Goal: Task Accomplishment & Management: Complete application form

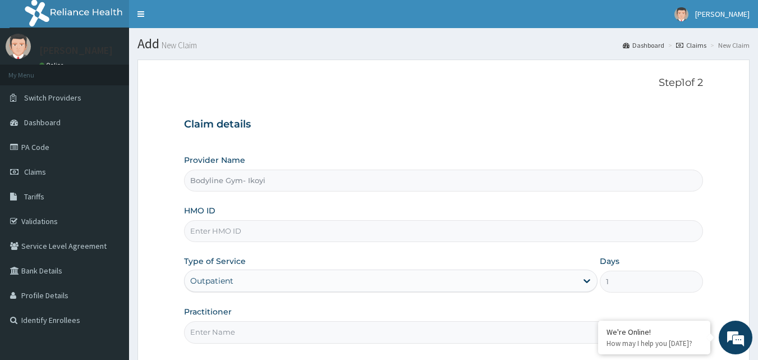
click at [253, 238] on input "HMO ID" at bounding box center [444, 231] width 520 height 22
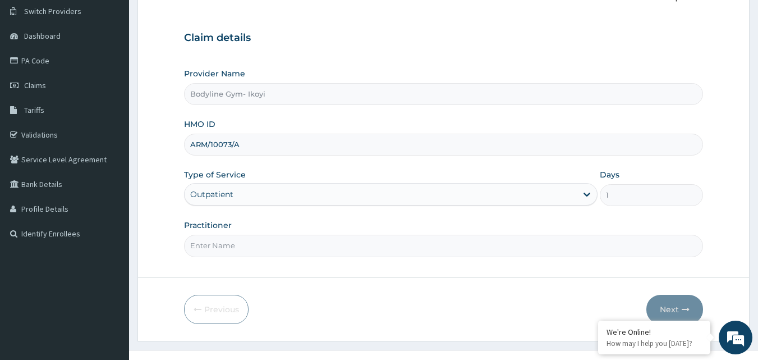
scroll to position [105, 0]
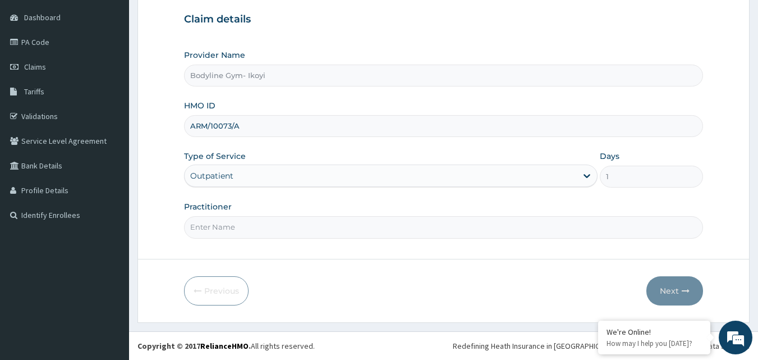
type input "ARM/10073/A"
click at [257, 229] on input "Practitioner" at bounding box center [444, 227] width 520 height 22
type input "B"
click at [692, 286] on button "Next" at bounding box center [675, 290] width 57 height 29
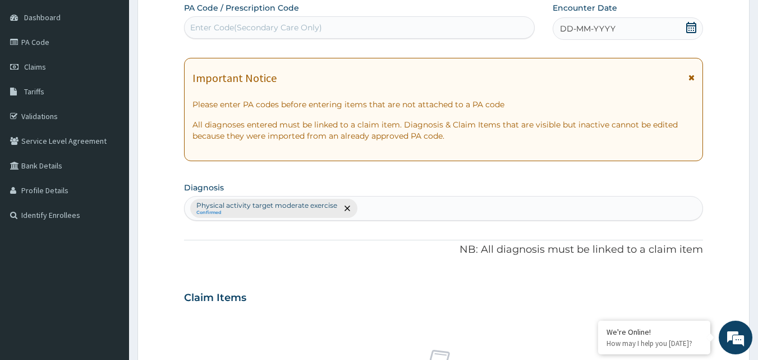
click at [591, 34] on span "DD-MM-YYYY" at bounding box center [588, 28] width 56 height 11
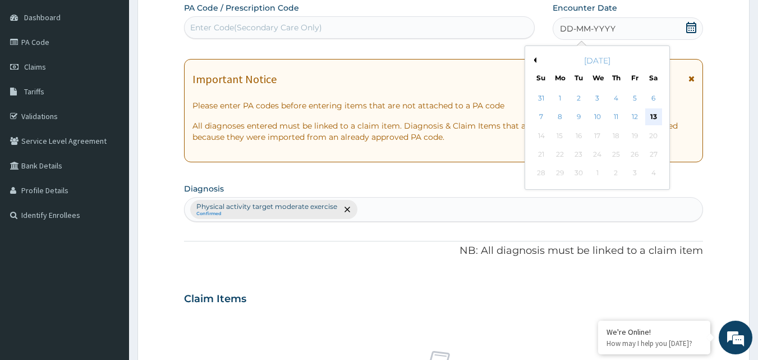
click at [652, 113] on div "13" at bounding box center [653, 117] width 17 height 17
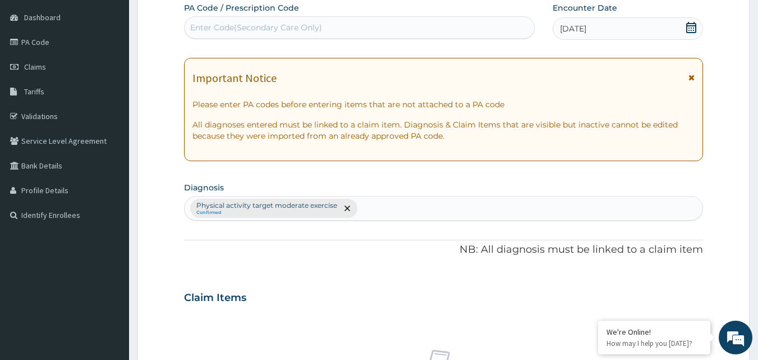
click at [398, 24] on div "Enter Code(Secondary Care Only)" at bounding box center [360, 28] width 350 height 18
type input "PA/A76F90"
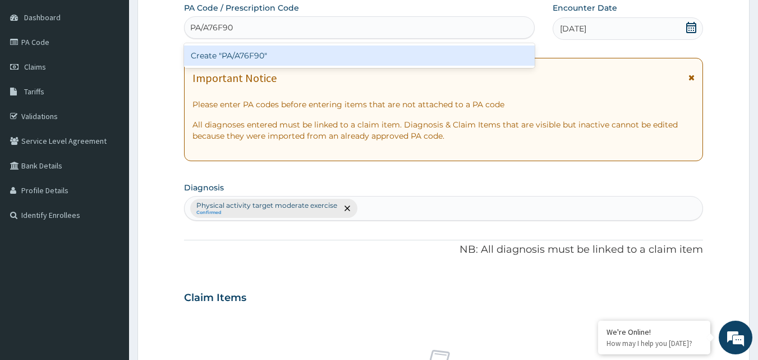
click at [356, 59] on div "Create "PA/A76F90"" at bounding box center [359, 55] width 351 height 20
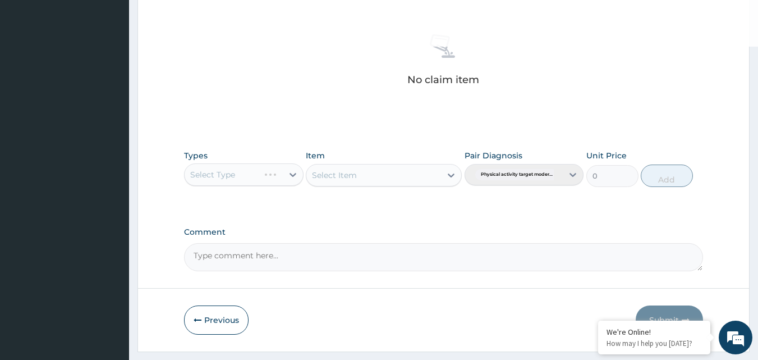
scroll to position [442, 0]
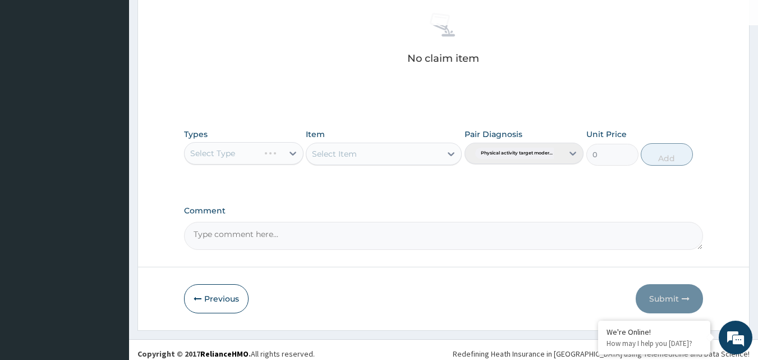
click at [262, 159] on div "Select Type" at bounding box center [244, 153] width 120 height 22
click at [262, 157] on div "Select Type" at bounding box center [244, 153] width 120 height 22
click at [257, 147] on div "Select Type" at bounding box center [244, 153] width 120 height 22
click at [259, 153] on div "Select Type" at bounding box center [244, 153] width 120 height 22
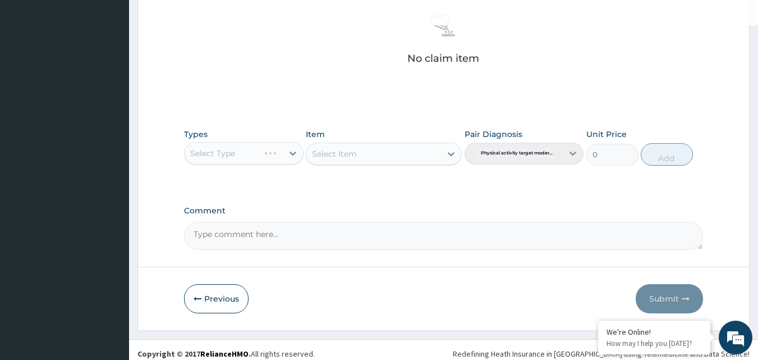
click at [261, 152] on div "Select Type" at bounding box center [244, 153] width 120 height 22
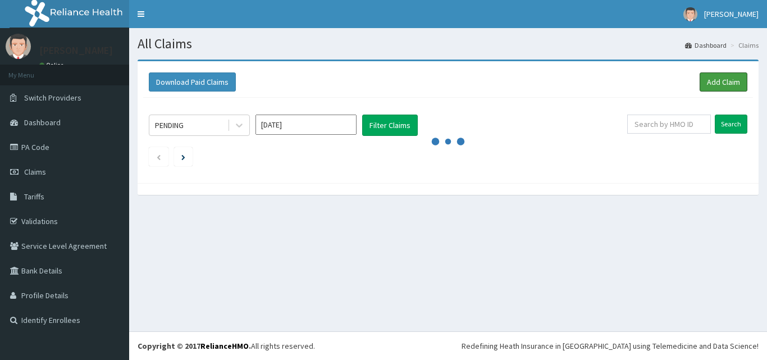
drag, startPoint x: 725, startPoint y: 82, endPoint x: 757, endPoint y: 82, distance: 32.6
click at [726, 81] on link "Add Claim" at bounding box center [723, 81] width 48 height 19
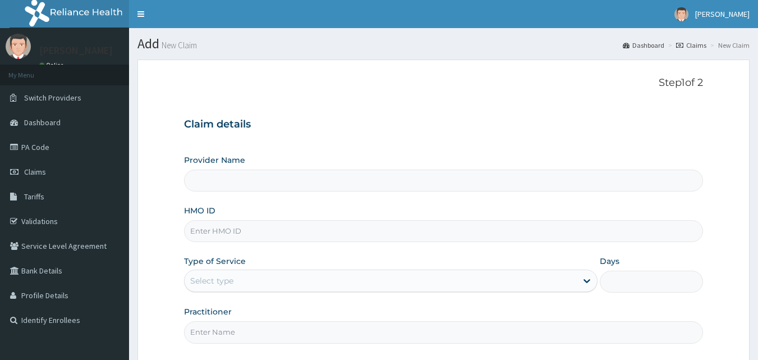
drag, startPoint x: 280, startPoint y: 234, endPoint x: 337, endPoint y: 226, distance: 57.2
click at [280, 234] on input "HMO ID" at bounding box center [444, 231] width 520 height 22
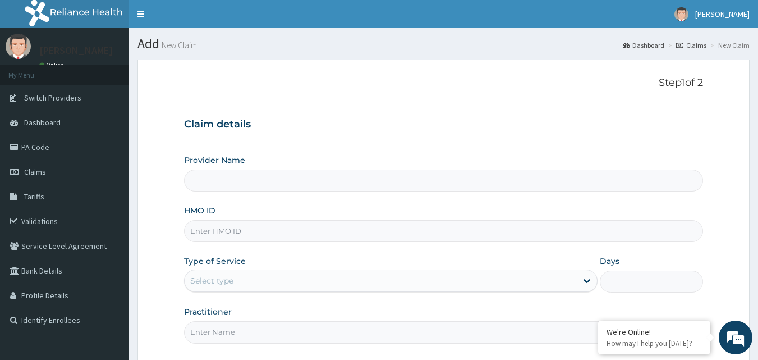
type input "Bodyline Gym- Ikoyi"
type input "1"
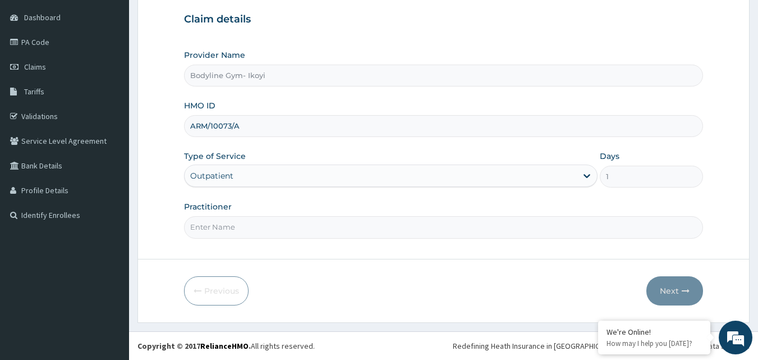
type input "ARM/10073/A"
click at [237, 227] on input "Practitioner" at bounding box center [444, 227] width 520 height 22
type input "B"
click at [681, 280] on button "Next" at bounding box center [675, 290] width 57 height 29
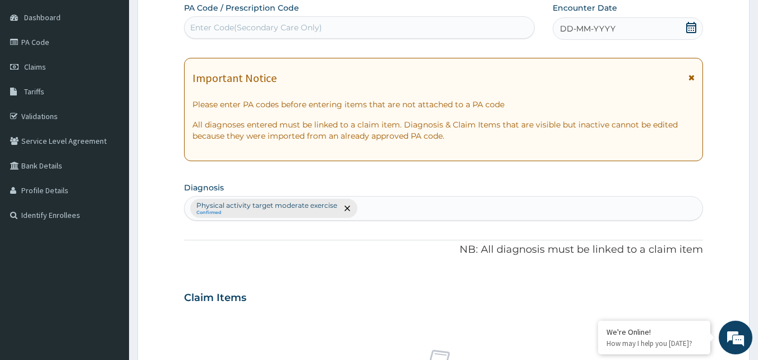
click at [588, 23] on span "DD-MM-YYYY" at bounding box center [588, 28] width 56 height 11
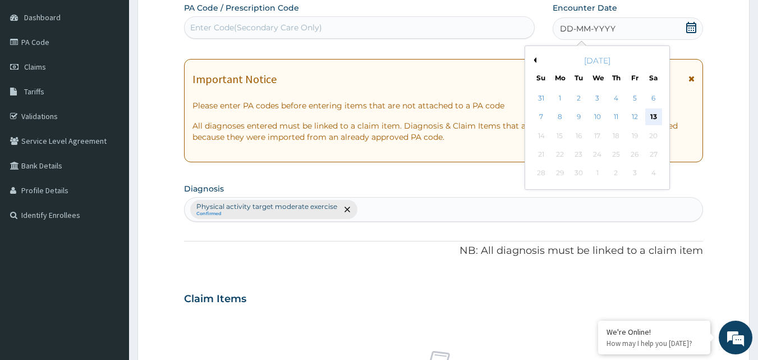
click at [659, 121] on div "13" at bounding box center [653, 117] width 17 height 17
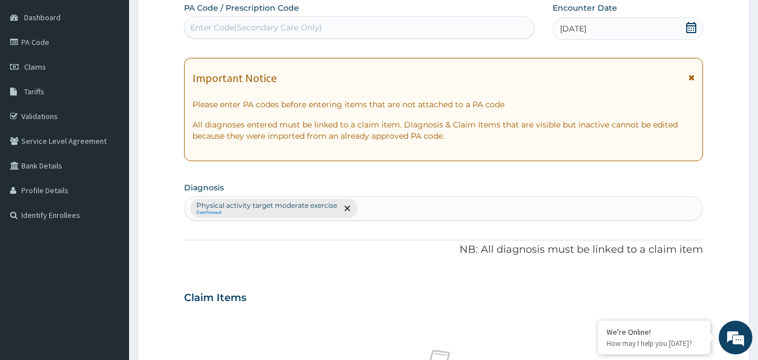
click at [407, 25] on div "Enter Code(Secondary Care Only)" at bounding box center [360, 28] width 350 height 18
type input "PA/A76F90"
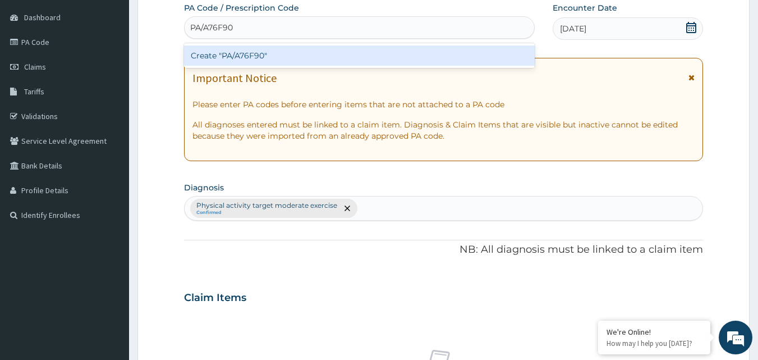
click at [301, 51] on div "Create "PA/A76F90"" at bounding box center [359, 55] width 351 height 20
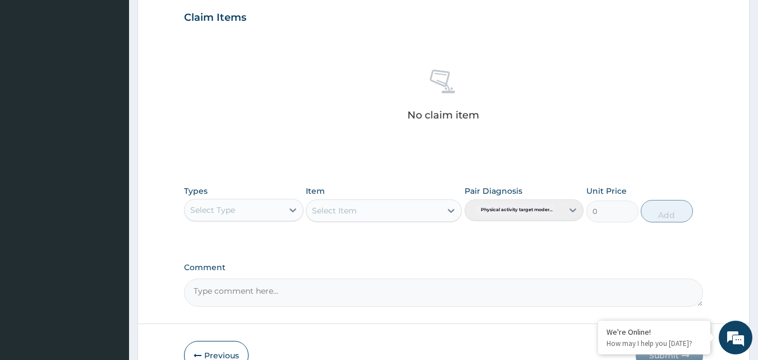
scroll to position [386, 0]
click at [247, 205] on div "Select Type" at bounding box center [234, 209] width 98 height 18
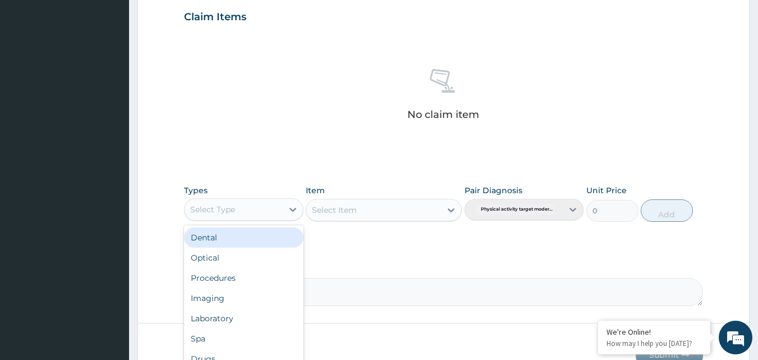
type input "G"
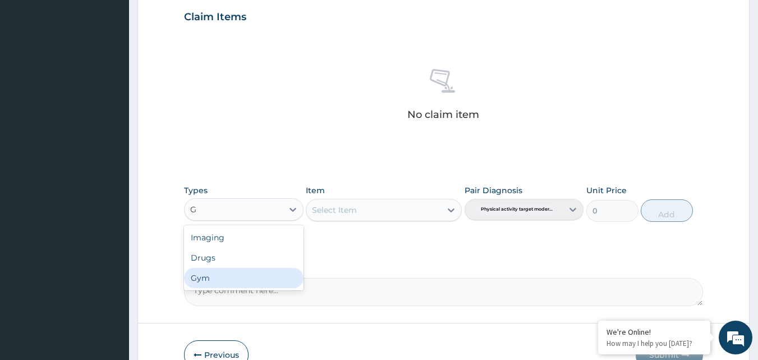
click at [214, 278] on div "Gym" at bounding box center [244, 278] width 120 height 20
click at [363, 210] on div "Select Item" at bounding box center [384, 210] width 156 height 22
click at [404, 211] on div "Select Item" at bounding box center [384, 210] width 156 height 22
click at [368, 207] on div "Select Item" at bounding box center [373, 210] width 135 height 18
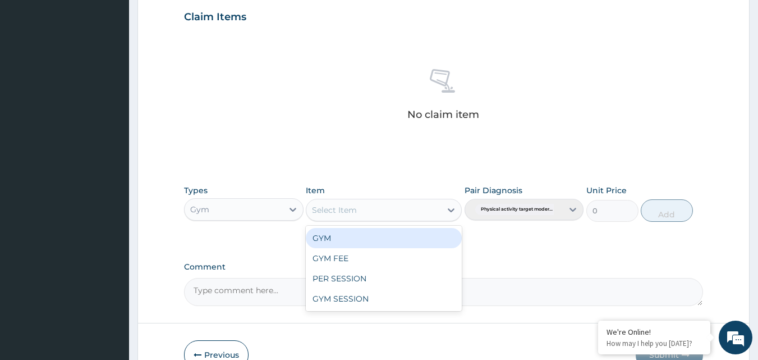
drag, startPoint x: 328, startPoint y: 240, endPoint x: 683, endPoint y: 233, distance: 354.8
click at [328, 241] on div "GYM" at bounding box center [384, 238] width 156 height 20
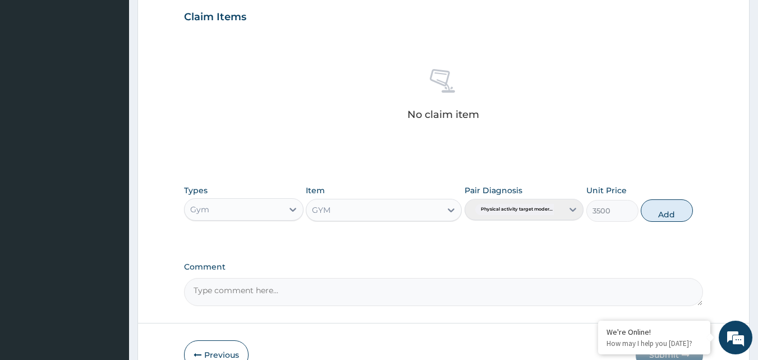
drag, startPoint x: 678, startPoint y: 217, endPoint x: 720, endPoint y: 252, distance: 55.0
click at [678, 217] on button "Add" at bounding box center [667, 210] width 52 height 22
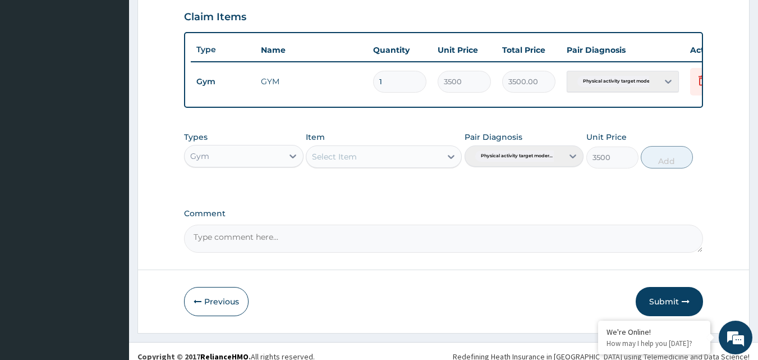
type input "0"
click at [684, 300] on button "Submit" at bounding box center [669, 301] width 67 height 29
click at [686, 307] on div "Step 2 of 2 PA Code / Prescription Code PA/A76F90 Encounter Date 13-09-2025 Imp…" at bounding box center [443, 3] width 612 height 659
click at [668, 306] on div "Step 2 of 2 PA Code / Prescription Code PA/A76F90 Encounter Date 13-09-2025 Imp…" at bounding box center [443, 3] width 612 height 659
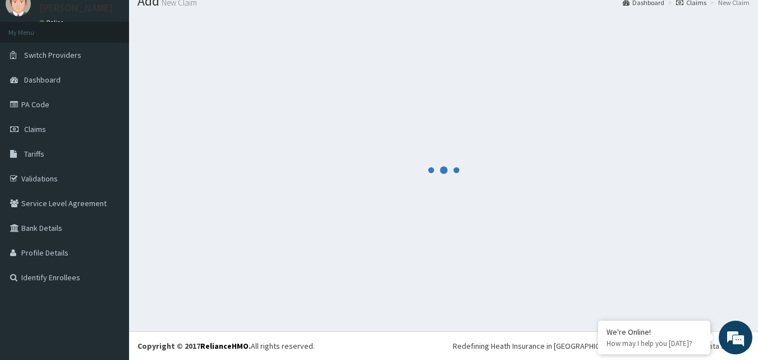
scroll to position [24, 0]
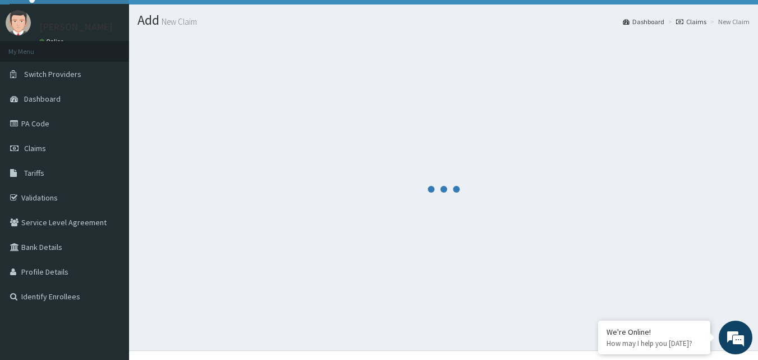
click at [671, 294] on div at bounding box center [443, 189] width 612 height 306
